Goal: Task Accomplishment & Management: Complete application form

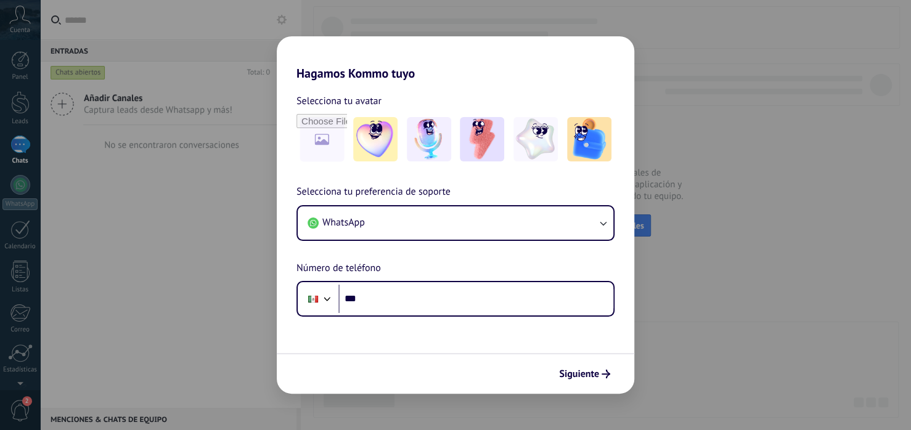
click at [20, 55] on div "Hagamos Kommo tuyo Selecciona tu avatar Selecciona tu preferencia de soporte Wh…" at bounding box center [455, 215] width 911 height 430
click at [15, 102] on div "Hagamos Kommo tuyo Selecciona tu avatar Selecciona tu preferencia de soporte Wh…" at bounding box center [455, 215] width 911 height 430
click at [589, 370] on span "Siguiente" at bounding box center [579, 374] width 40 height 9
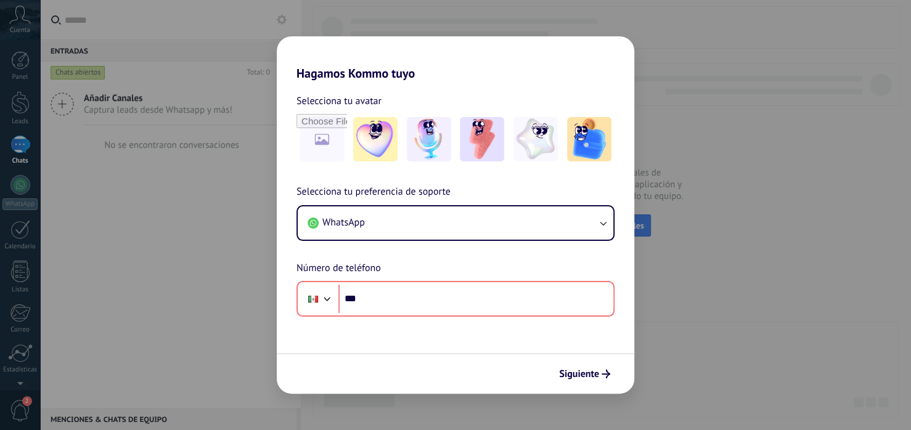
click at [145, 121] on div "Hagamos Kommo tuyo Selecciona tu avatar Selecciona tu preferencia de soporte Wh…" at bounding box center [455, 215] width 911 height 430
